Goal: Task Accomplishment & Management: Use online tool/utility

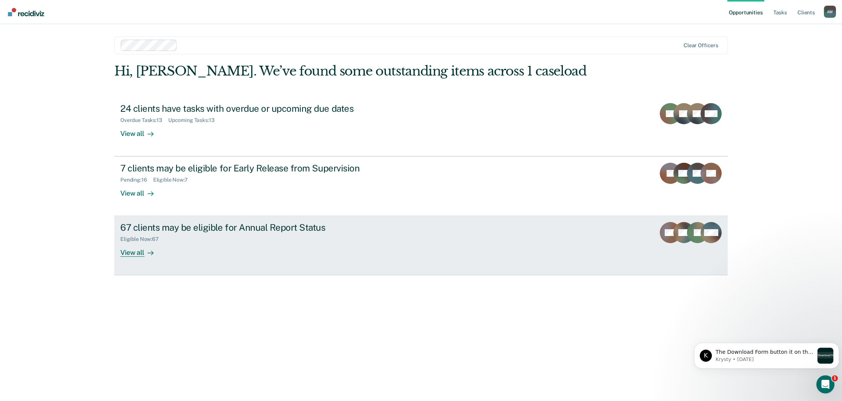
click at [255, 232] on div "67 clients may be eligible for Annual Report Status" at bounding box center [252, 227] width 265 height 11
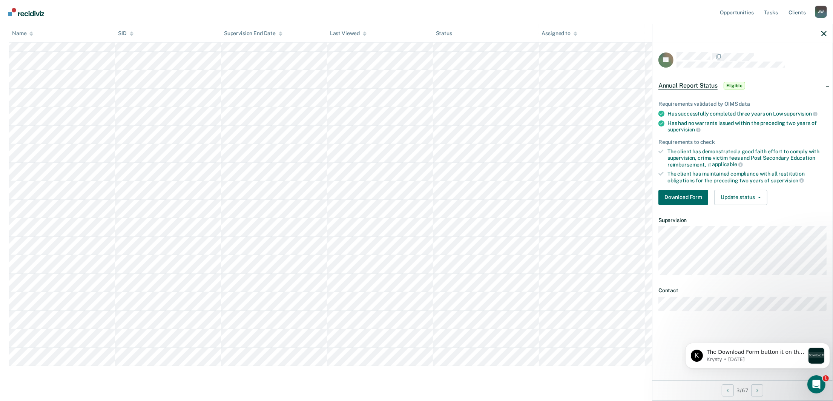
scroll to position [1074, 0]
